Goal: Task Accomplishment & Management: Use online tool/utility

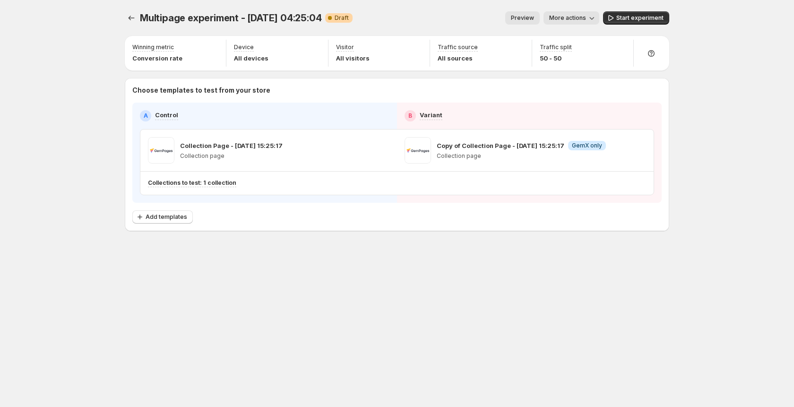
click at [374, 9] on div "Multipage experiment - [DATE] 04:25:04. This page is ready Multipage experiment…" at bounding box center [397, 18] width 544 height 36
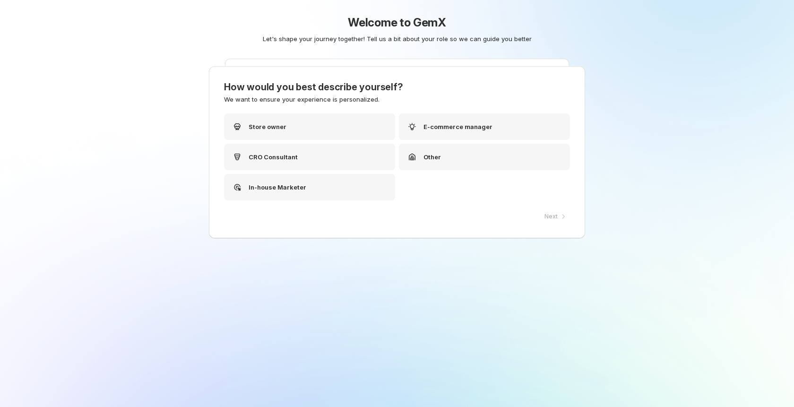
click at [498, 144] on div "Tell us what do you want to test? We're here to help you find the feature fits …" at bounding box center [397, 122] width 344 height 126
click at [495, 151] on div "How would you best describe yourself? We want to ensure your experience is pers…" at bounding box center [397, 152] width 376 height 172
click at [285, 130] on div "Store owner" at bounding box center [309, 126] width 171 height 26
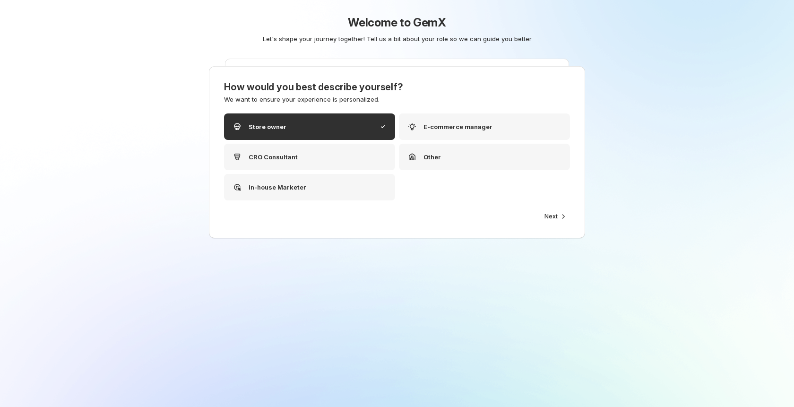
drag, startPoint x: 547, startPoint y: 220, endPoint x: 485, endPoint y: 194, distance: 67.1
click at [547, 220] on span "Next" at bounding box center [550, 217] width 13 height 8
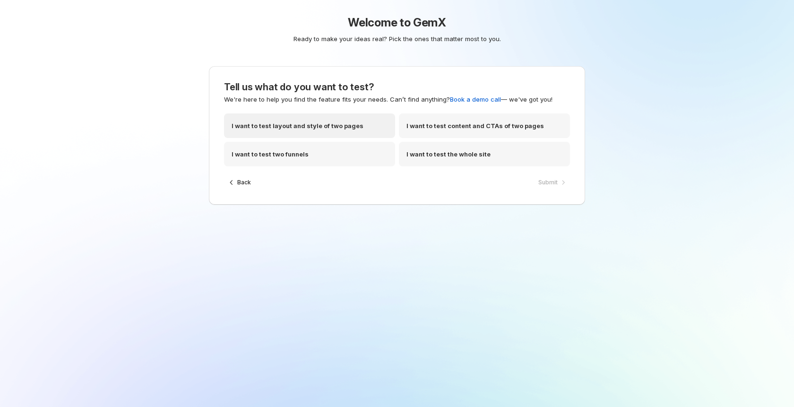
click at [314, 118] on div "I want to test layout and style of two pages" at bounding box center [309, 125] width 171 height 25
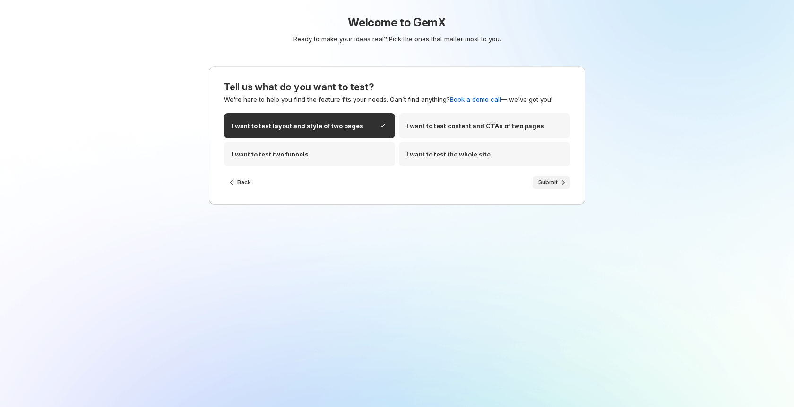
click at [547, 183] on span "Submit" at bounding box center [547, 183] width 19 height 8
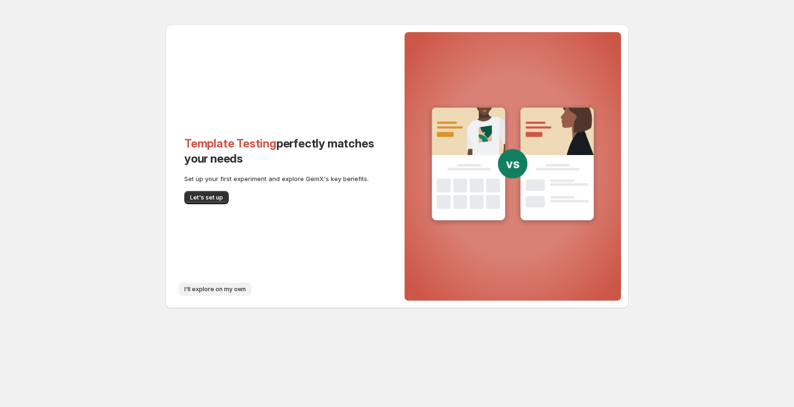
click at [219, 287] on span "I'll explore on my own" at bounding box center [214, 289] width 61 height 8
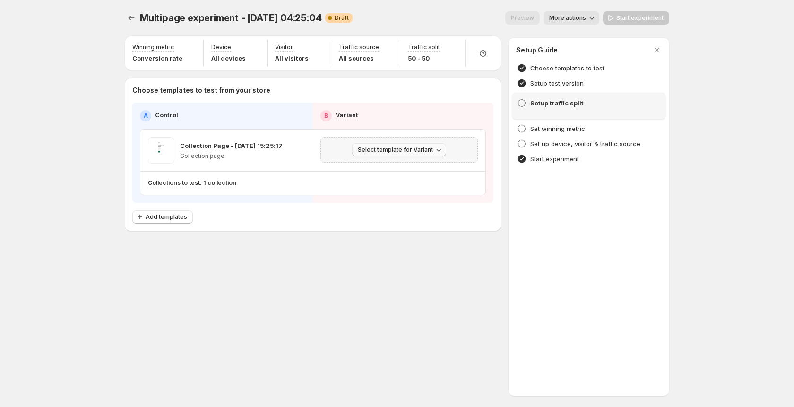
click at [426, 150] on span "Select template for Variant" at bounding box center [395, 150] width 75 height 8
click at [408, 189] on span "Create Variant based on Control" at bounding box center [401, 186] width 96 height 8
click at [356, 100] on div "Choose templates to test from your store A Control B Variant Collection Page - …" at bounding box center [312, 155] width 361 height 138
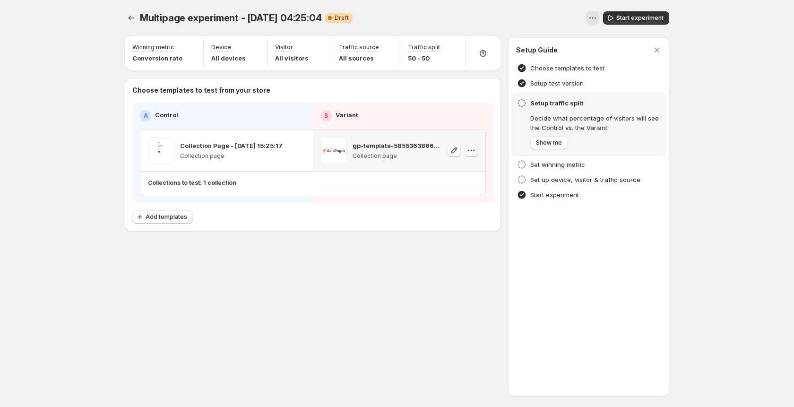
click at [469, 149] on icon "button" at bounding box center [470, 150] width 9 height 9
click at [459, 209] on span "Remove template" at bounding box center [471, 211] width 51 height 8
click at [396, 150] on span "Select template for Variant" at bounding box center [395, 150] width 75 height 8
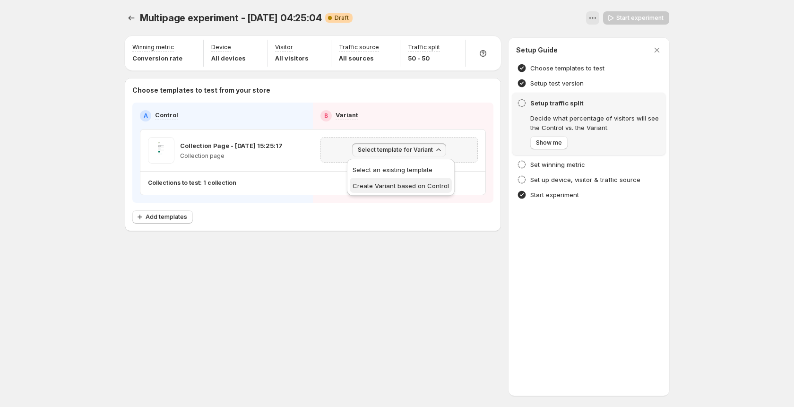
click at [399, 188] on span "Create Variant based on Control" at bounding box center [401, 186] width 96 height 8
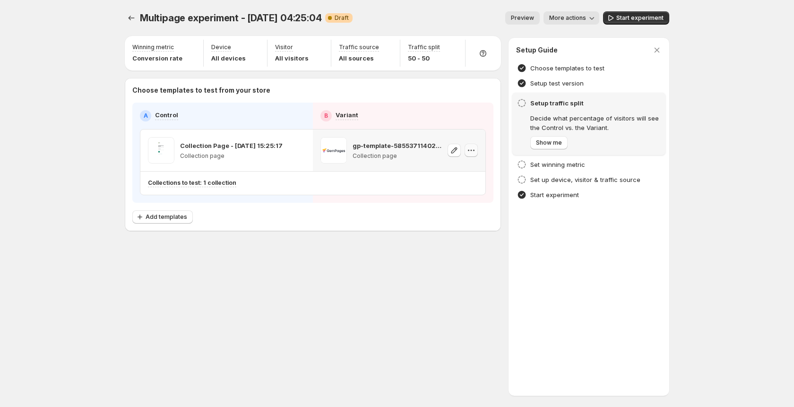
click at [467, 148] on icon "button" at bounding box center [470, 150] width 9 height 9
click at [461, 210] on span "Remove template" at bounding box center [471, 211] width 51 height 8
click at [425, 150] on span "Select template for Variant" at bounding box center [395, 150] width 75 height 8
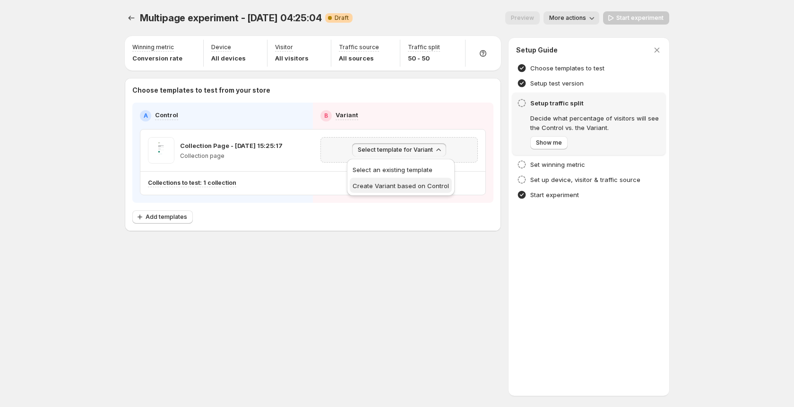
click at [421, 190] on button "Create Variant based on Control" at bounding box center [401, 185] width 102 height 15
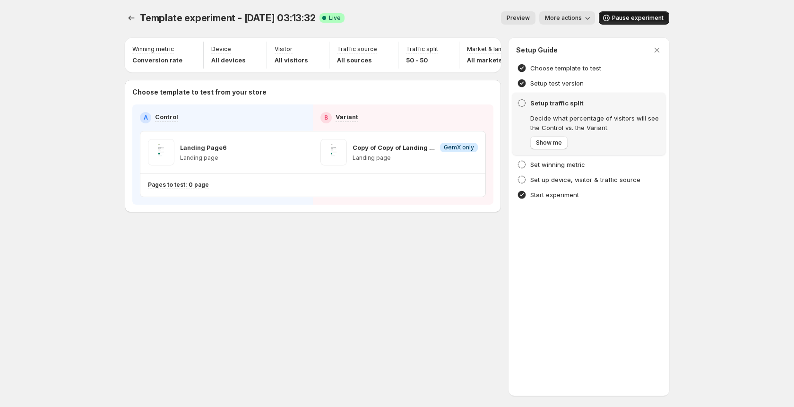
click at [628, 17] on span "Pause experiment" at bounding box center [638, 18] width 52 height 8
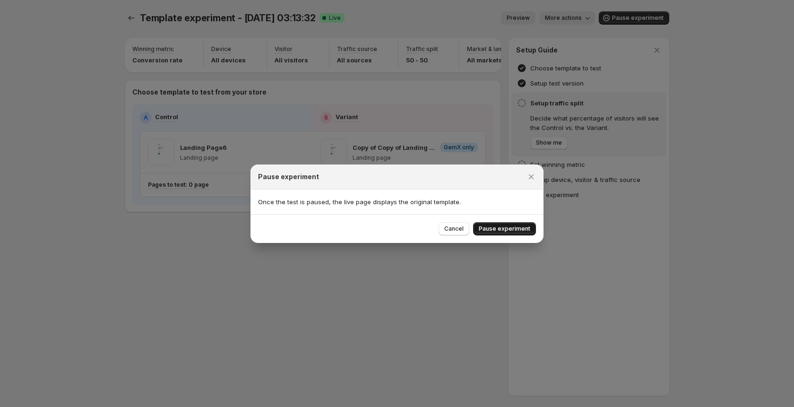
click at [519, 225] on span "Pause experiment" at bounding box center [505, 229] width 52 height 8
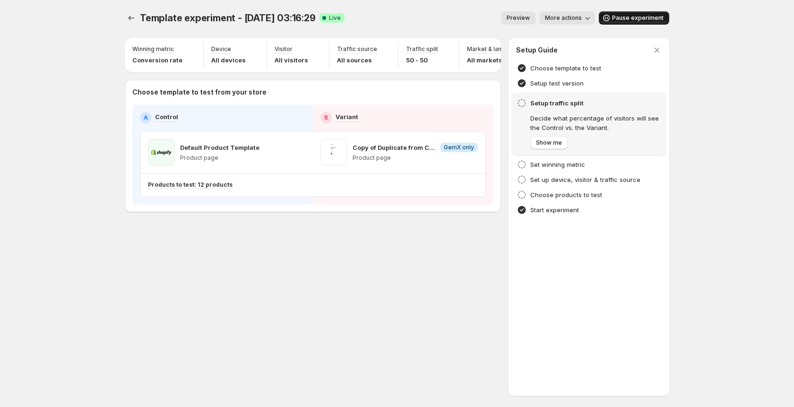
click at [650, 18] on span "Pause experiment" at bounding box center [638, 18] width 52 height 8
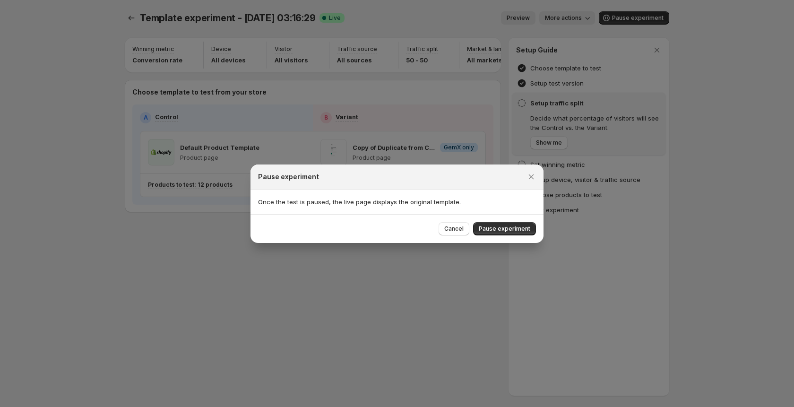
click at [506, 226] on span "Pause experiment" at bounding box center [505, 229] width 52 height 8
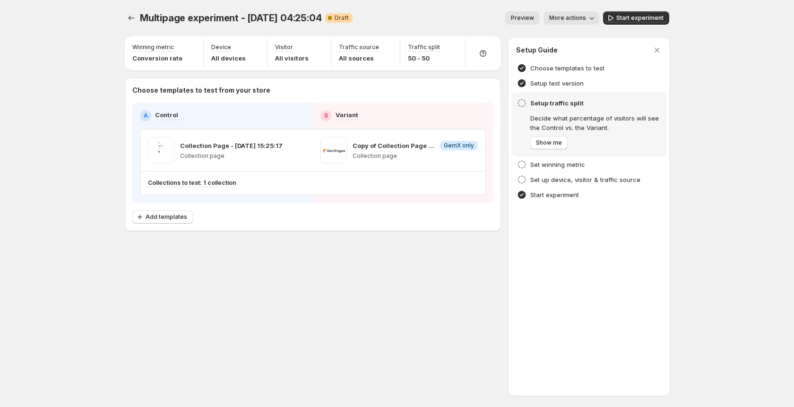
click at [379, 15] on div "Preview More actions" at bounding box center [479, 17] width 239 height 13
click at [425, 7] on div "Multipage experiment - [DATE] 04:25:04. This page is ready Multipage experiment…" at bounding box center [397, 18] width 544 height 36
click at [467, 148] on icon "button" at bounding box center [470, 150] width 9 height 9
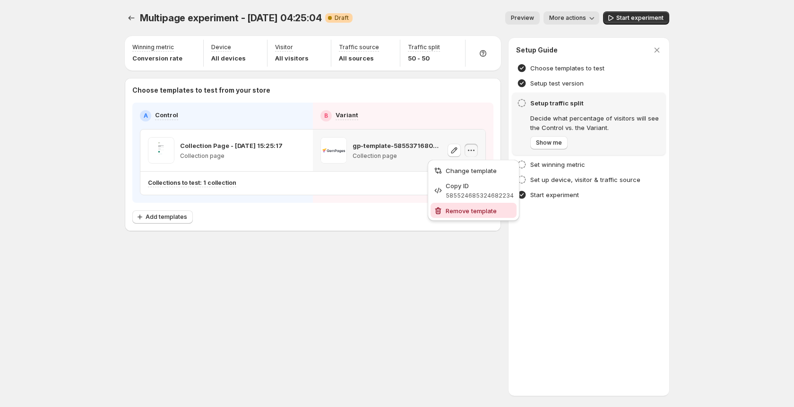
click at [456, 211] on span "Remove template" at bounding box center [471, 211] width 51 height 8
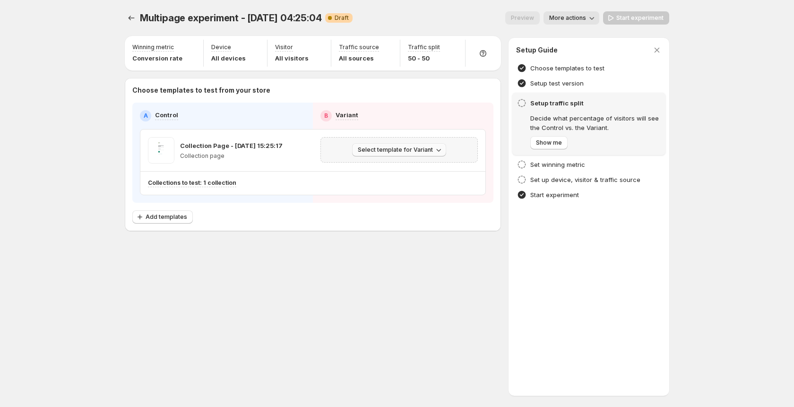
click at [376, 148] on span "Select template for Variant" at bounding box center [395, 150] width 75 height 8
click at [406, 189] on span "Create Variant based on Control" at bounding box center [401, 186] width 96 height 8
click at [471, 107] on div "A Control B Variant Collection Page - Sep 22, 15:25:17 Collection page Copy of …" at bounding box center [312, 153] width 361 height 100
click at [472, 148] on icon "button" at bounding box center [470, 150] width 9 height 9
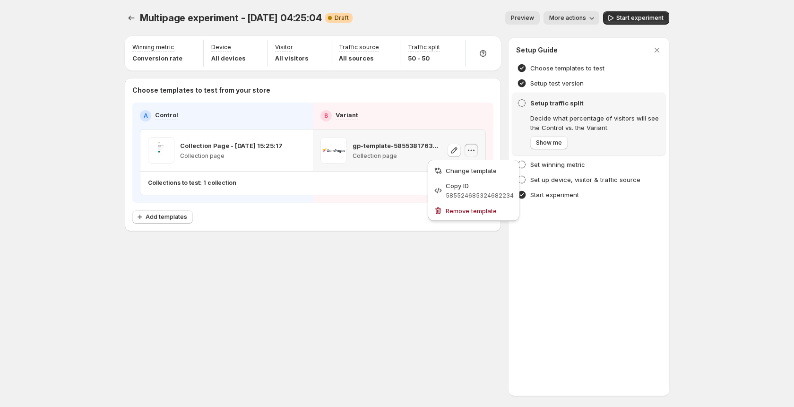
click at [451, 204] on button "Remove template" at bounding box center [473, 210] width 86 height 15
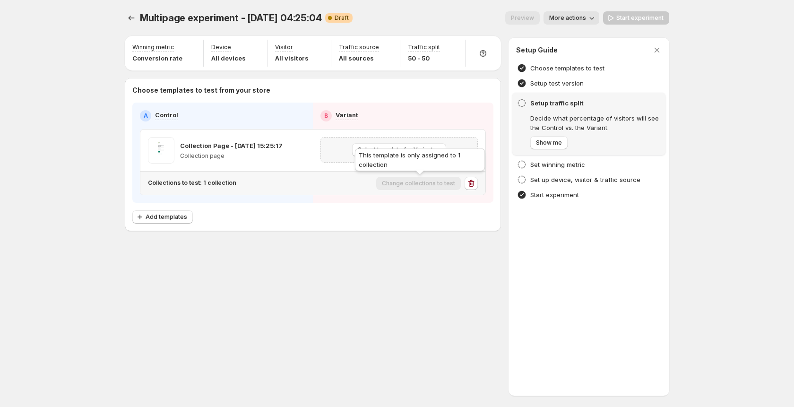
click at [416, 150] on div "This template is only assigned to 1 collection" at bounding box center [420, 161] width 134 height 30
click at [383, 148] on div "This template is only assigned to 1 collection" at bounding box center [420, 161] width 134 height 30
click at [408, 130] on div "Select template for Variant" at bounding box center [399, 149] width 172 height 41
click at [396, 149] on span "Select template for Variant" at bounding box center [395, 150] width 75 height 8
click at [412, 186] on span "Create Variant based on Control" at bounding box center [401, 186] width 96 height 8
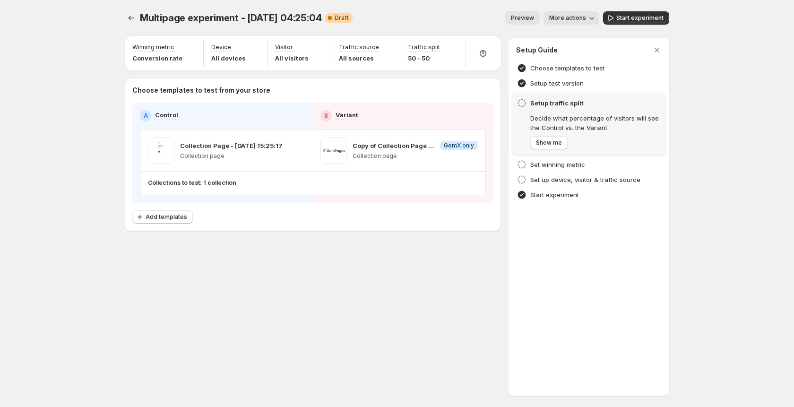
click at [420, 95] on div "Choose templates to test from your store A Control B Variant Collection Page - …" at bounding box center [312, 155] width 361 height 138
click at [473, 148] on icon "button" at bounding box center [470, 150] width 9 height 9
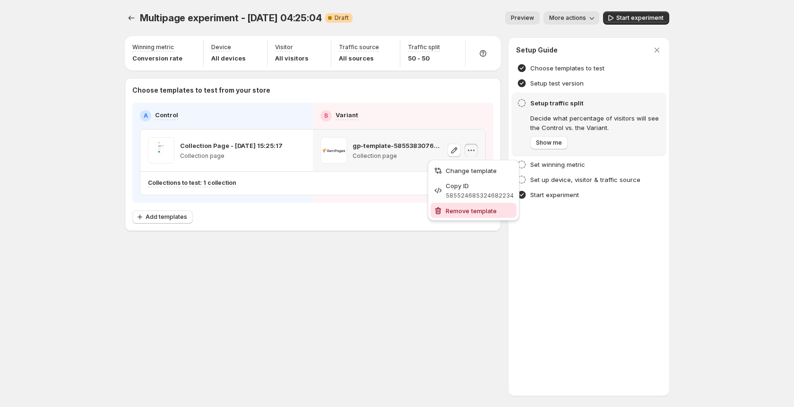
click at [459, 212] on span "Remove template" at bounding box center [471, 211] width 51 height 8
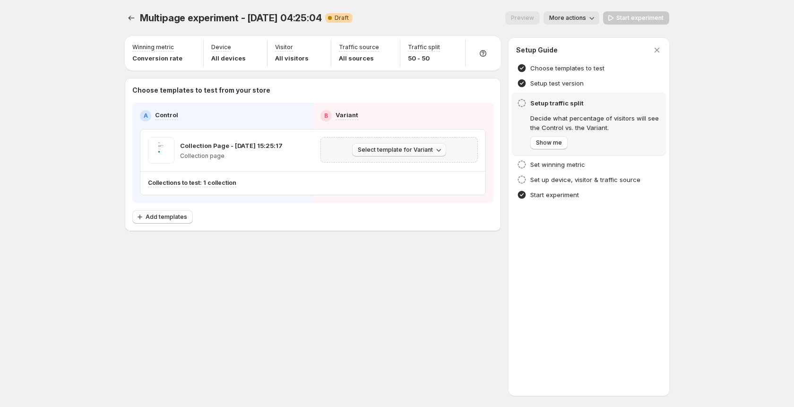
click at [386, 146] on span "Select template for Variant" at bounding box center [395, 150] width 75 height 8
click at [399, 182] on span "Create Variant based on Control" at bounding box center [401, 186] width 96 height 8
click at [478, 117] on div "B Variant" at bounding box center [402, 115] width 165 height 11
click at [470, 154] on icon "button" at bounding box center [470, 150] width 9 height 9
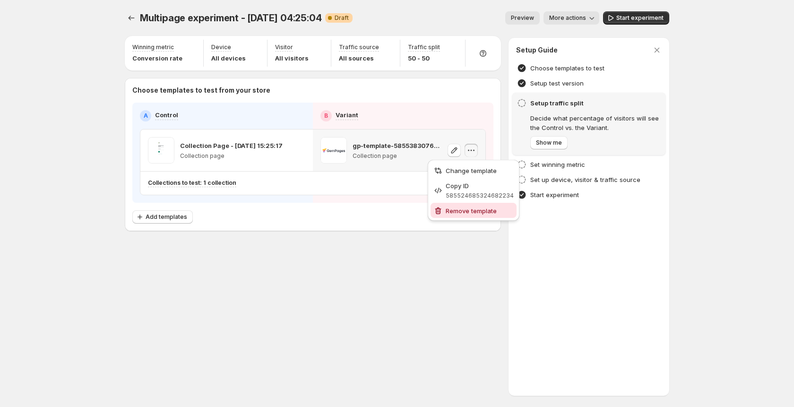
click at [469, 208] on span "Remove template" at bounding box center [471, 211] width 51 height 8
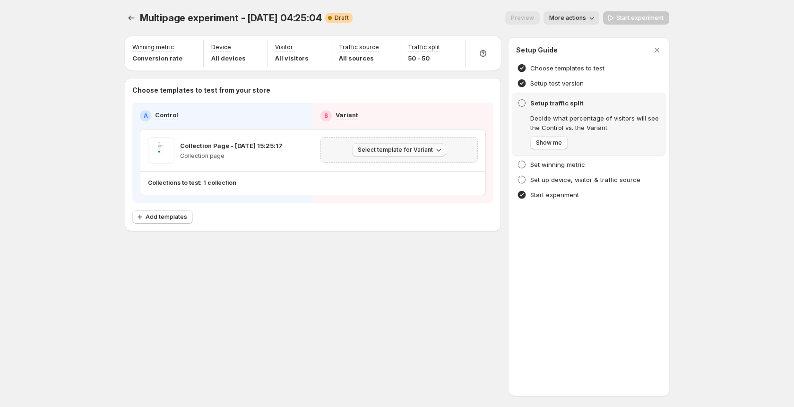
click at [417, 146] on span "Select template for Variant" at bounding box center [395, 150] width 75 height 8
click at [399, 185] on span "Create Variant based on Control" at bounding box center [401, 186] width 96 height 8
click at [497, 19] on div "Preview More actions" at bounding box center [479, 17] width 239 height 13
click at [470, 9] on div "Multipage experiment - [DATE] 04:25:04. This page is ready Multipage experiment…" at bounding box center [397, 18] width 544 height 36
click at [430, 147] on span "Select template for Variant" at bounding box center [395, 150] width 75 height 8
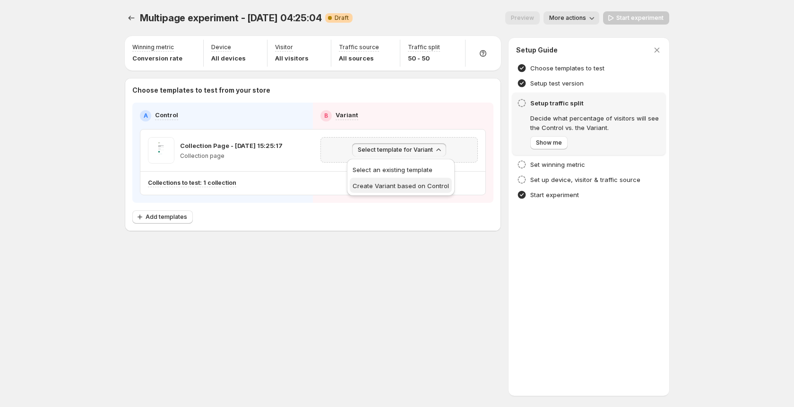
click at [398, 187] on span "Create Variant based on Control" at bounding box center [401, 186] width 96 height 8
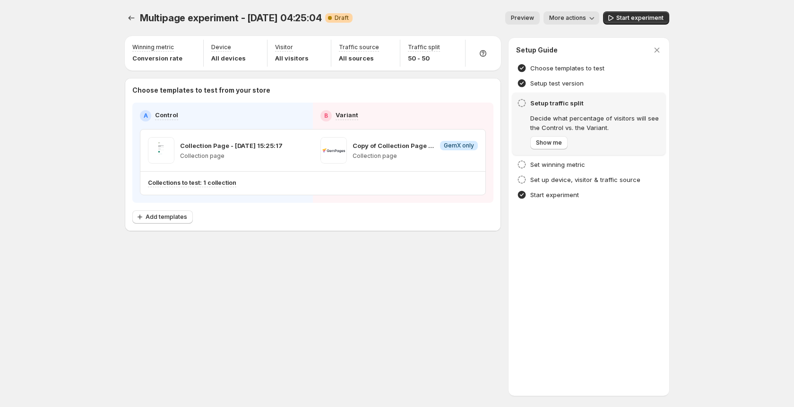
click at [366, 11] on div "Preview More actions" at bounding box center [479, 17] width 239 height 13
click at [434, 149] on icon "button" at bounding box center [438, 149] width 9 height 9
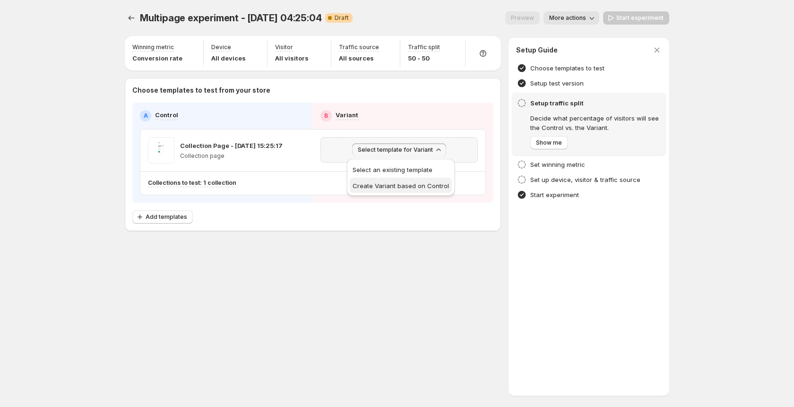
click at [411, 183] on span "Create Variant based on Control" at bounding box center [401, 186] width 96 height 8
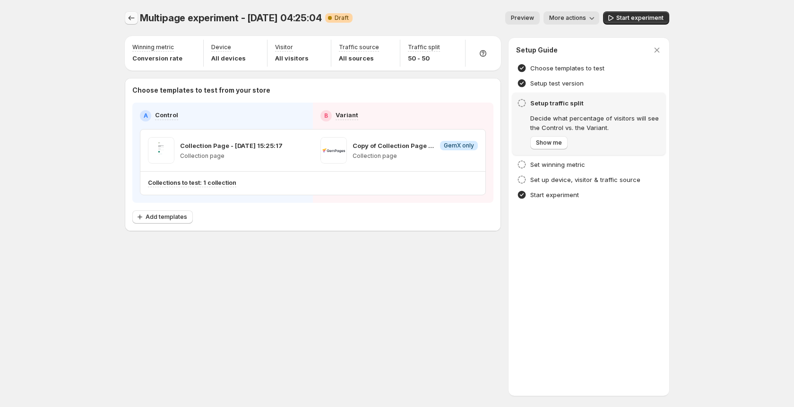
click at [136, 19] on icon "Experiments" at bounding box center [131, 17] width 9 height 9
click at [125, 17] on button "Experiments" at bounding box center [131, 17] width 13 height 13
click at [416, 151] on span "Select template for Variant" at bounding box center [395, 150] width 75 height 8
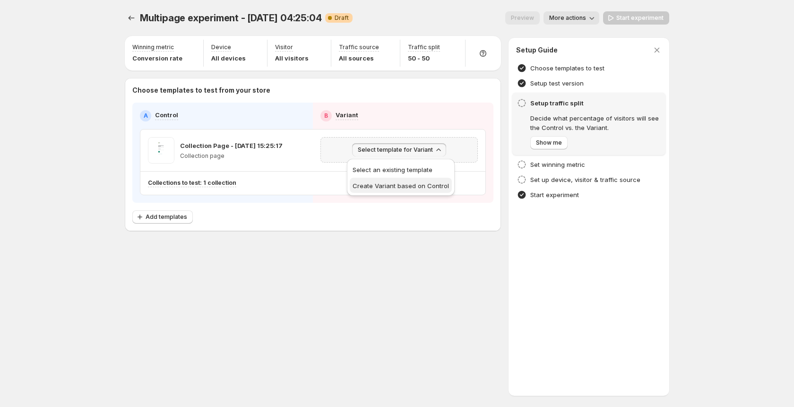
click at [400, 187] on span "Create Variant based on Control" at bounding box center [401, 186] width 96 height 8
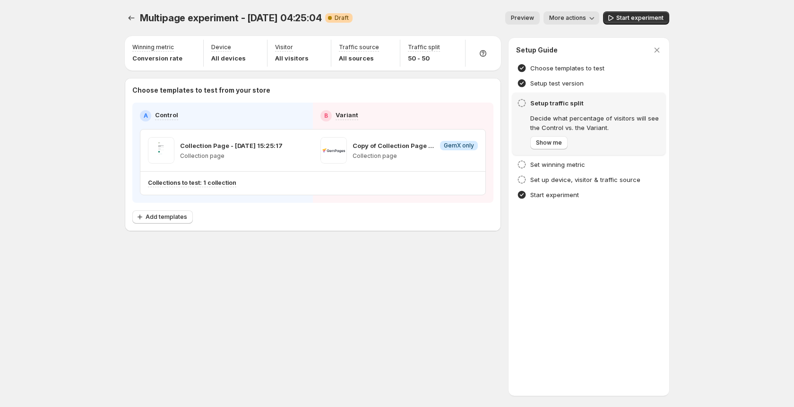
click at [140, 18] on span "Multipage experiment - Sep 22, 04:25:04" at bounding box center [230, 17] width 181 height 11
click at [134, 17] on icon "Experiments" at bounding box center [131, 17] width 9 height 9
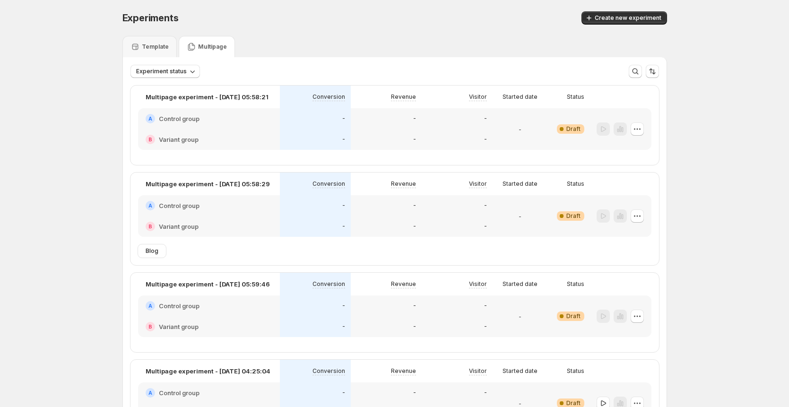
click at [145, 54] on div "Template" at bounding box center [149, 46] width 54 height 21
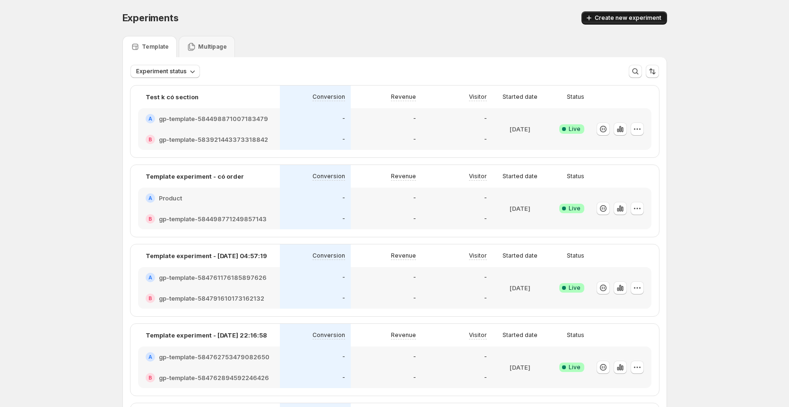
click at [610, 19] on span "Create new experiment" at bounding box center [627, 18] width 67 height 8
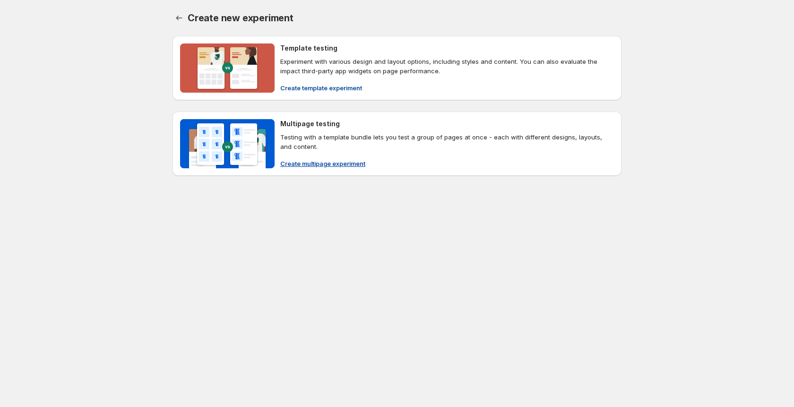
click at [346, 81] on button "Create template experiment" at bounding box center [321, 87] width 93 height 15
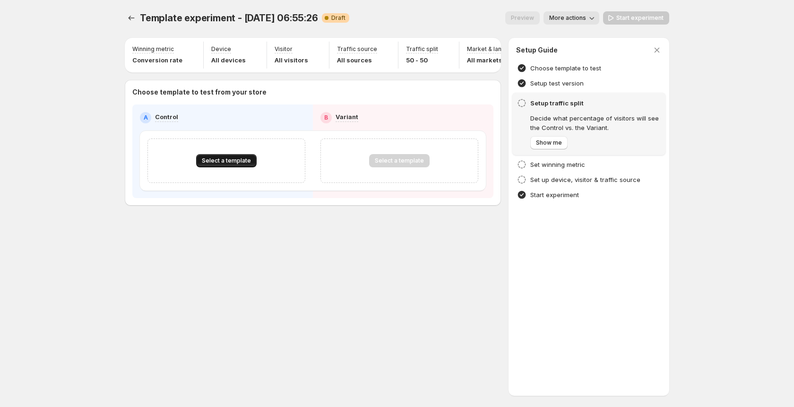
click at [242, 163] on span "Select a template" at bounding box center [226, 161] width 49 height 8
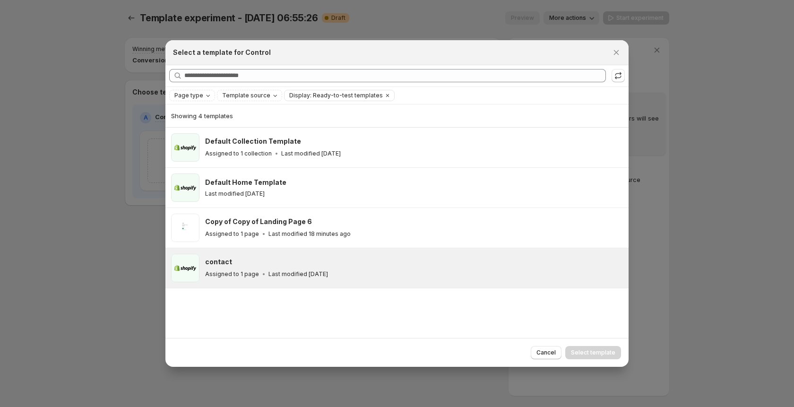
click at [348, 257] on div "contact" at bounding box center [412, 261] width 415 height 9
click at [593, 352] on span "Select template" at bounding box center [593, 353] width 44 height 8
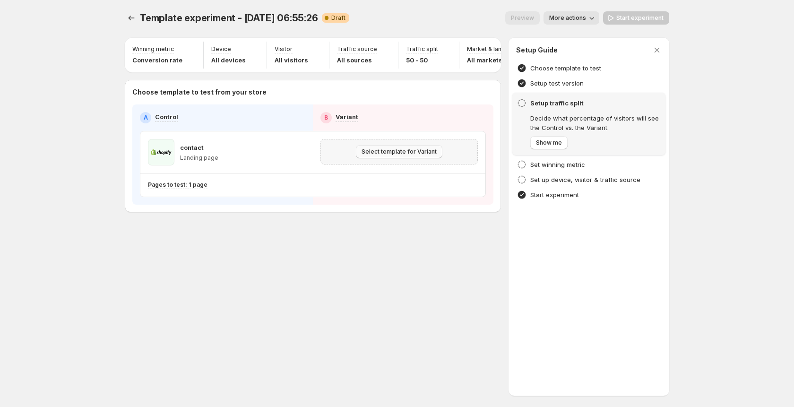
click at [401, 155] on span "Select template for Variant" at bounding box center [398, 152] width 75 height 8
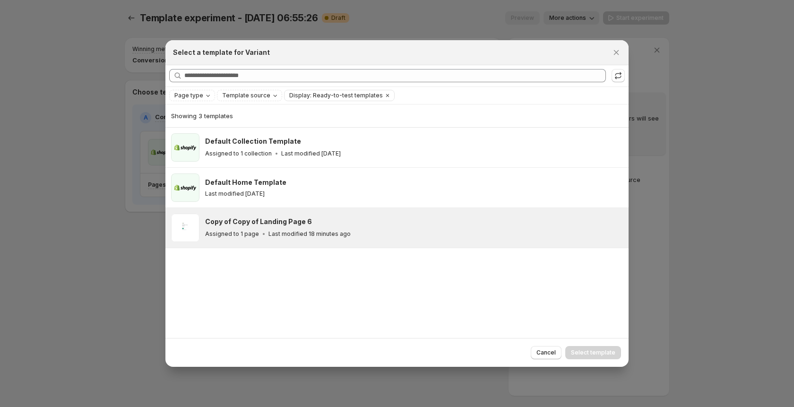
click at [328, 223] on div "Copy of Copy of Landing Page 6" at bounding box center [412, 221] width 415 height 9
click at [583, 354] on span "Select template" at bounding box center [593, 353] width 44 height 8
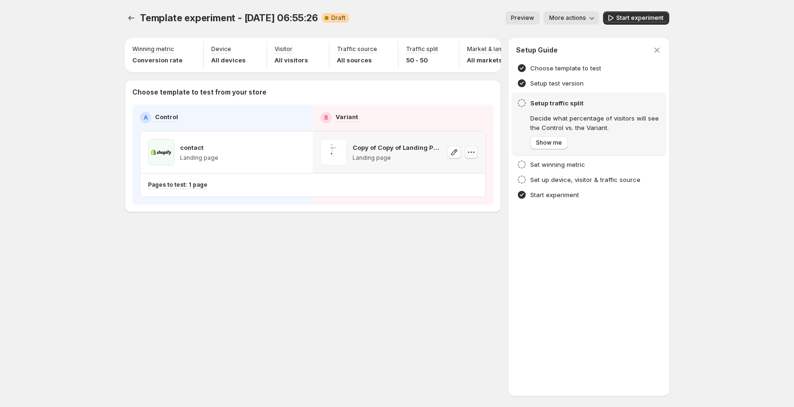
drag, startPoint x: 476, startPoint y: 157, endPoint x: 472, endPoint y: 163, distance: 7.2
click at [476, 157] on button "button" at bounding box center [471, 152] width 13 height 13
click at [465, 212] on button "Remove template" at bounding box center [475, 217] width 89 height 15
click at [297, 157] on icon "button" at bounding box center [298, 151] width 9 height 9
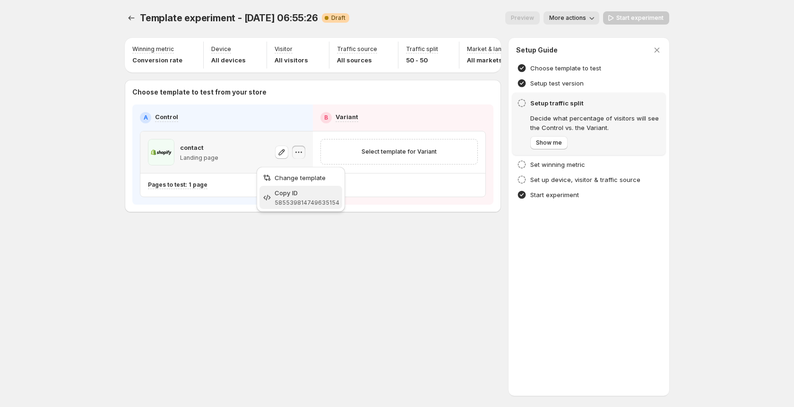
click at [299, 204] on span "585539814749635154" at bounding box center [307, 202] width 65 height 7
drag, startPoint x: 299, startPoint y: 204, endPoint x: 304, endPoint y: 180, distance: 25.0
click at [300, 203] on div "A Control B Variant contact Landing page Select template for Variant Pages to t…" at bounding box center [312, 154] width 361 height 100
click at [301, 157] on icon "button" at bounding box center [298, 151] width 9 height 9
click at [313, 171] on button "Change template" at bounding box center [300, 177] width 83 height 15
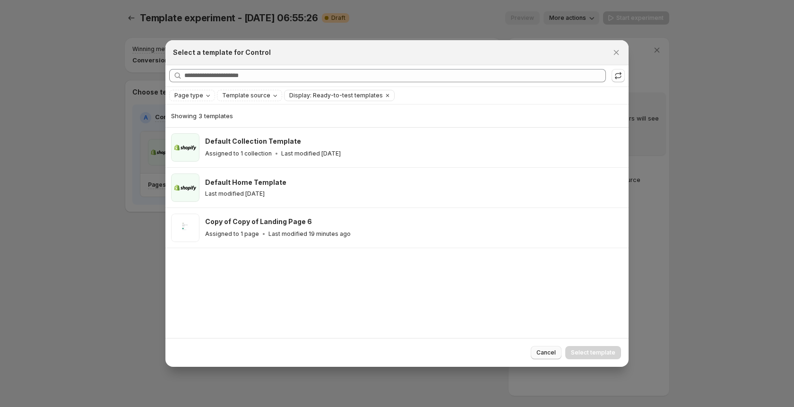
click at [545, 352] on span "Cancel" at bounding box center [545, 353] width 19 height 8
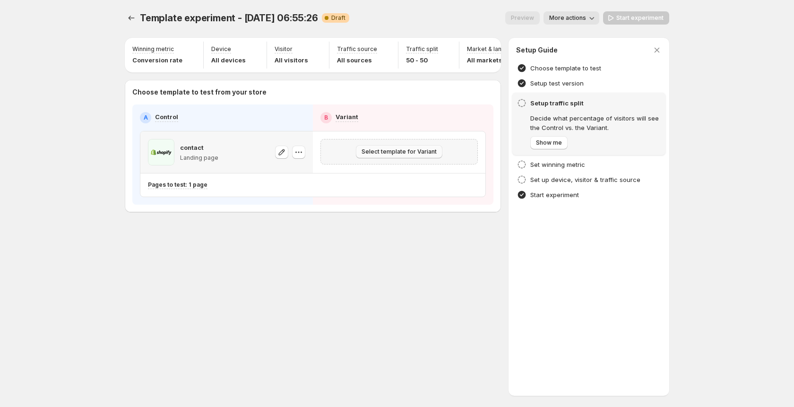
click at [397, 155] on span "Select template for Variant" at bounding box center [398, 152] width 75 height 8
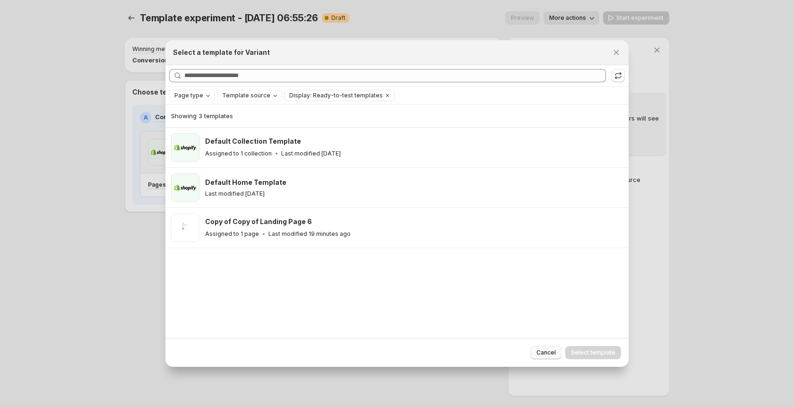
click at [547, 345] on div "Cancel Select template" at bounding box center [396, 352] width 463 height 29
